Goal: Transaction & Acquisition: Purchase product/service

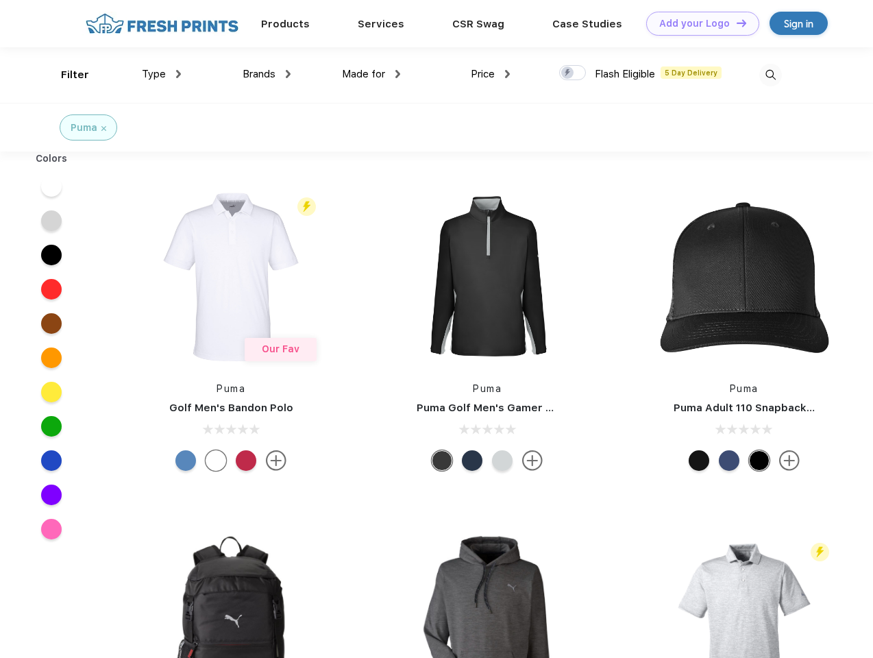
click at [698, 23] on link "Add your Logo Design Tool" at bounding box center [702, 24] width 113 height 24
click at [0, 0] on div "Design Tool" at bounding box center [0, 0] width 0 height 0
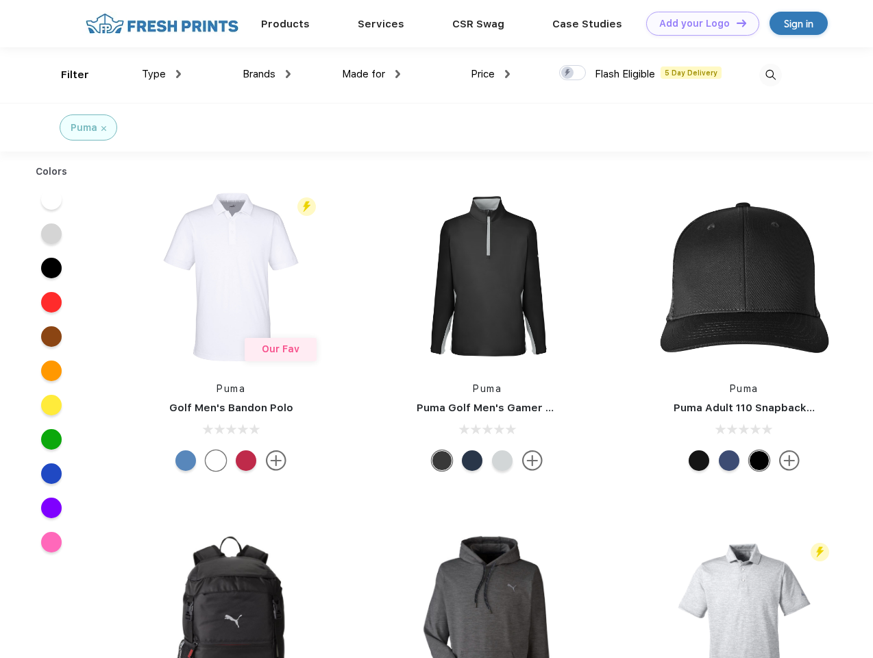
click at [736, 23] on link "Add your Logo Design Tool" at bounding box center [702, 24] width 113 height 24
click at [66, 75] on div "Filter" at bounding box center [75, 75] width 28 height 16
click at [162, 74] on span "Type" at bounding box center [154, 74] width 24 height 12
click at [267, 74] on span "Brands" at bounding box center [259, 74] width 33 height 12
click at [372, 74] on span "Made for" at bounding box center [363, 74] width 43 height 12
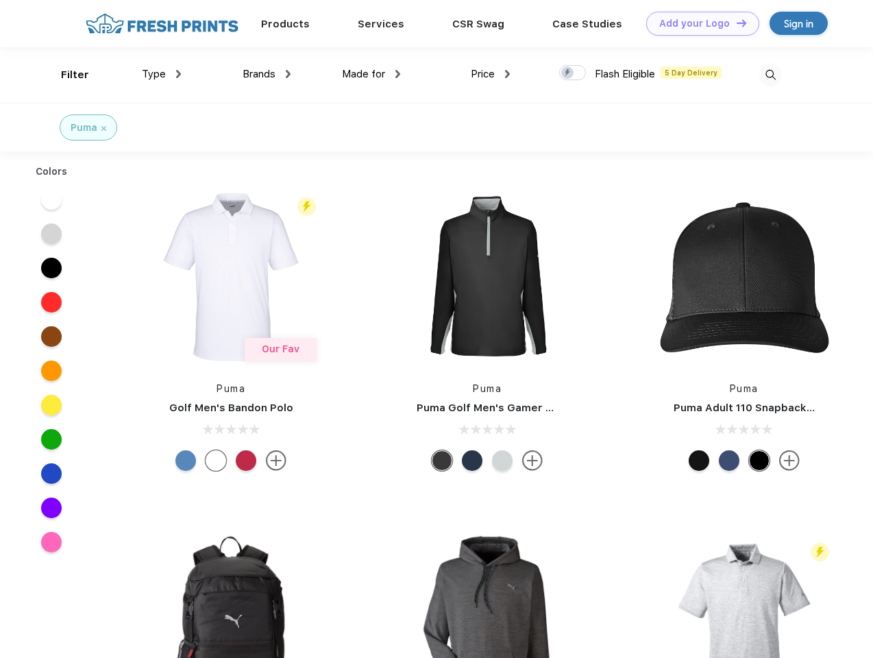
click at [491, 74] on span "Price" at bounding box center [483, 74] width 24 height 12
click at [573, 73] on div at bounding box center [572, 72] width 27 height 15
click at [568, 73] on input "checkbox" at bounding box center [563, 68] width 9 height 9
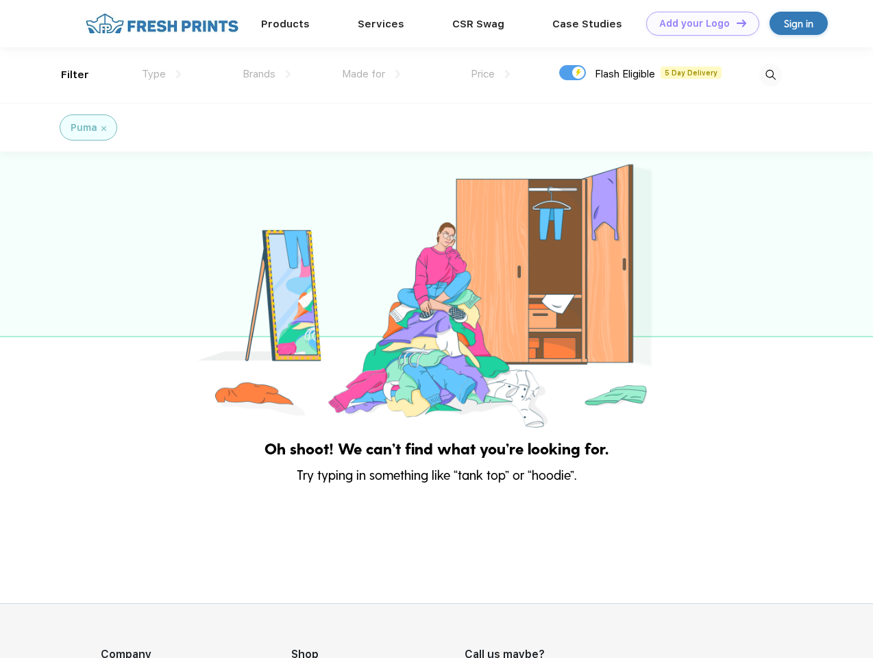
click at [771, 75] on img at bounding box center [771, 75] width 23 height 23
